Goal: Submit feedback/report problem: Submit feedback/report problem

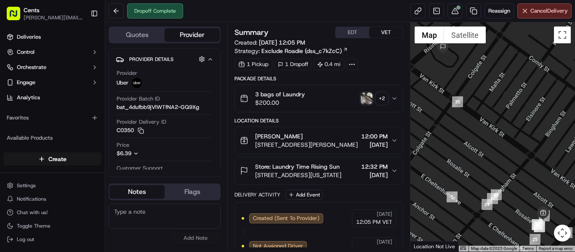
click at [368, 103] on img "button" at bounding box center [367, 99] width 12 height 12
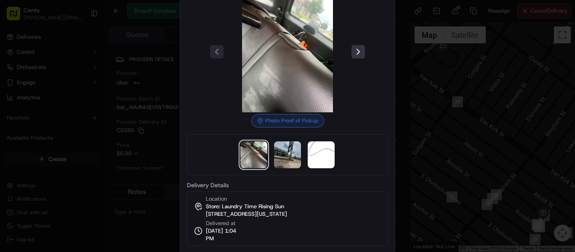
click at [357, 52] on button at bounding box center [357, 51] width 13 height 13
click at [532, 88] on div at bounding box center [287, 126] width 575 height 252
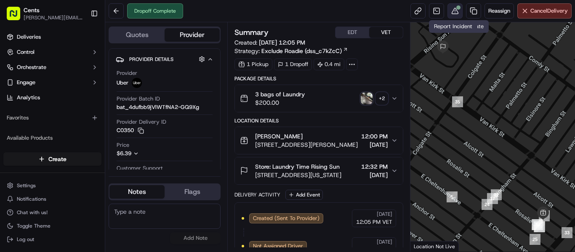
click at [455, 11] on button at bounding box center [454, 10] width 15 height 15
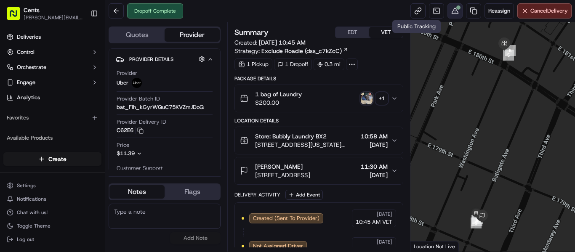
click at [453, 6] on button at bounding box center [454, 10] width 15 height 15
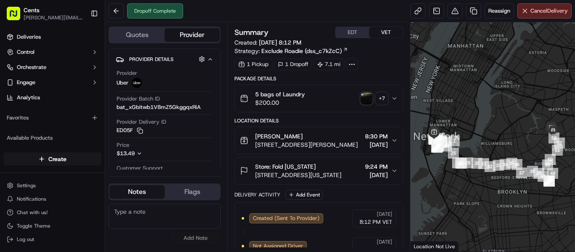
click at [369, 96] on img "button" at bounding box center [367, 99] width 12 height 12
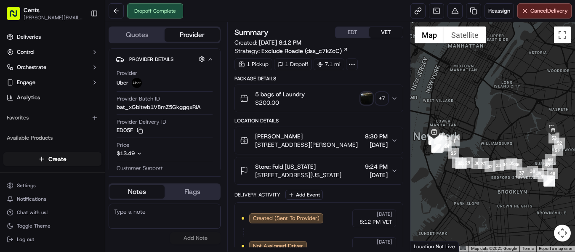
click at [377, 98] on div "+ 7" at bounding box center [382, 99] width 12 height 12
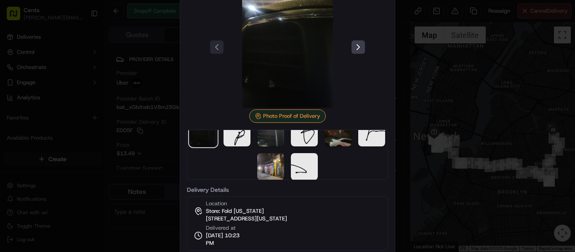
scroll to position [24, 0]
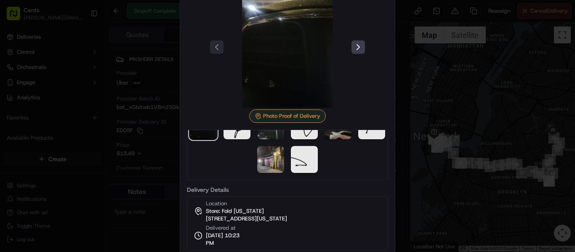
click at [422, 149] on div at bounding box center [287, 126] width 575 height 252
